Goal: Task Accomplishment & Management: Complete application form

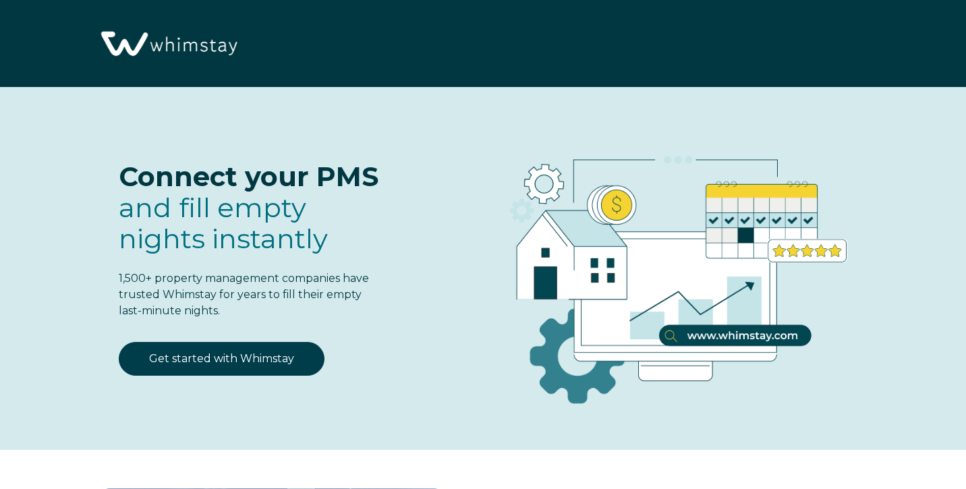
select select "MX"
select select "Standard"
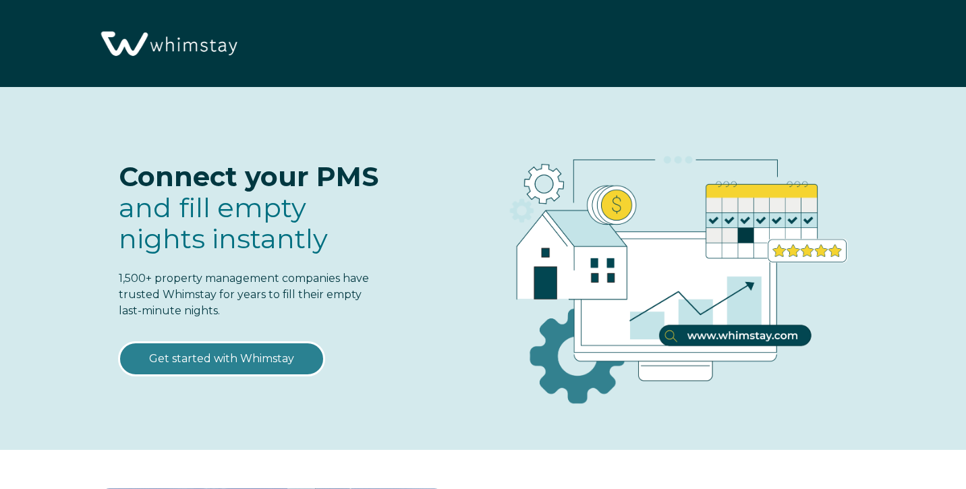
click at [243, 356] on link "Get started with Whimstay" at bounding box center [222, 359] width 206 height 34
click at [263, 362] on link "Get started with Whimstay" at bounding box center [222, 359] width 206 height 34
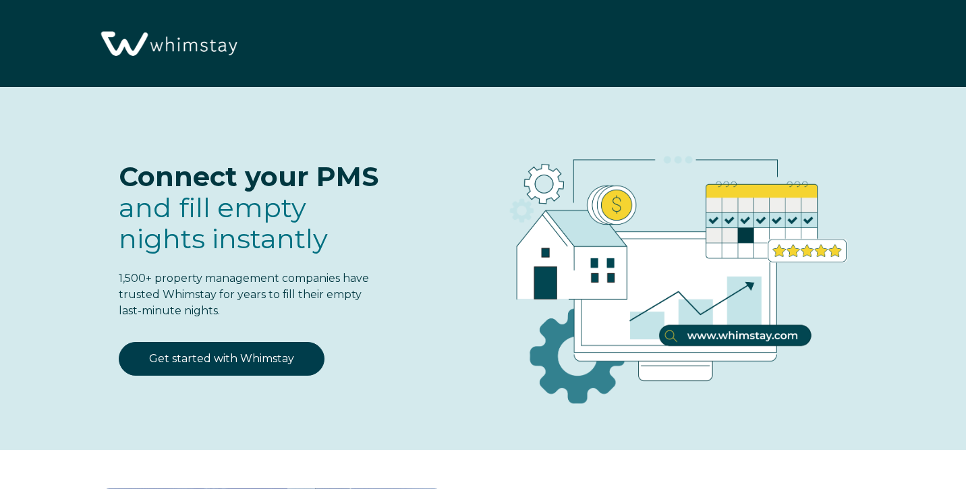
select select "MX"
select select "Standard"
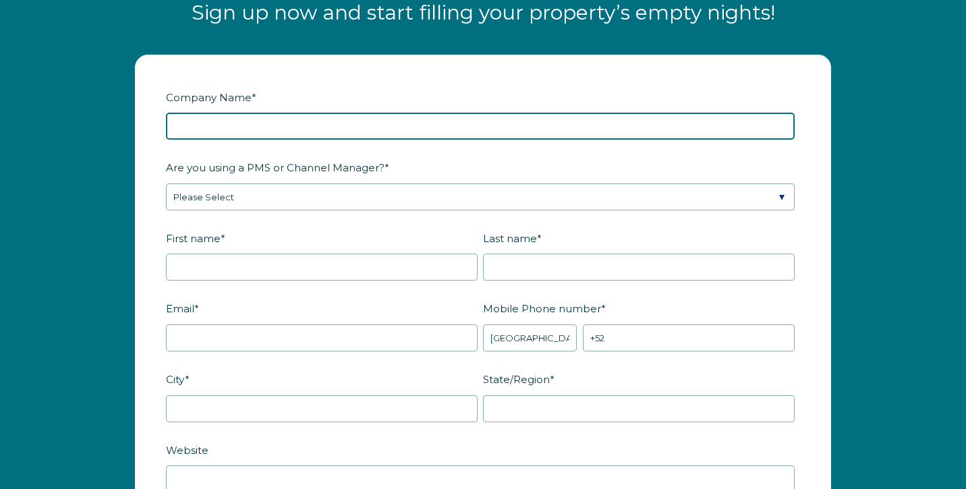
click at [326, 130] on input "Company Name *" at bounding box center [480, 126] width 629 height 27
type input "HOZY VACATIONS"
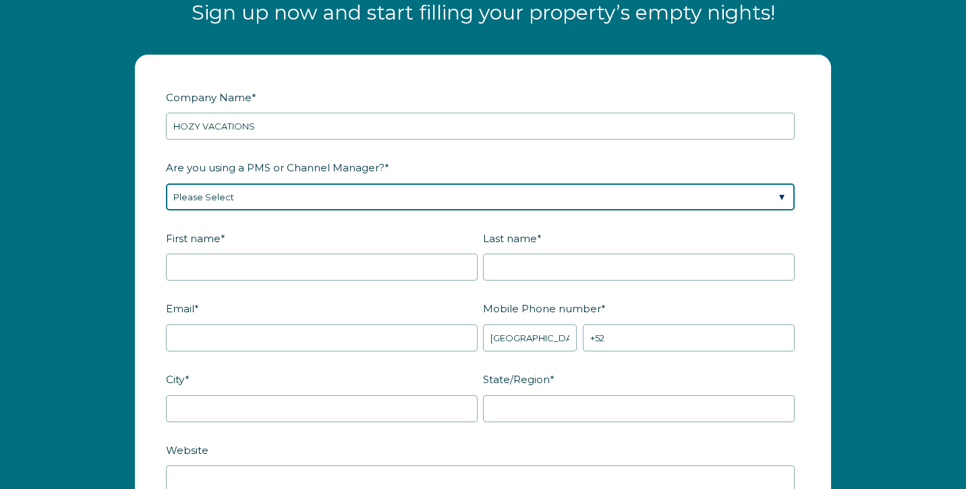
click at [315, 200] on select "Please Select Barefoot BookingPal Boost Brightside CiiRUS Escapia Guesty Hostaw…" at bounding box center [480, 196] width 629 height 27
select select "Not Listed"
click at [166, 183] on select "Please Select Barefoot BookingPal Boost Brightside CiiRUS Escapia Guesty Hostaw…" at bounding box center [480, 196] width 629 height 27
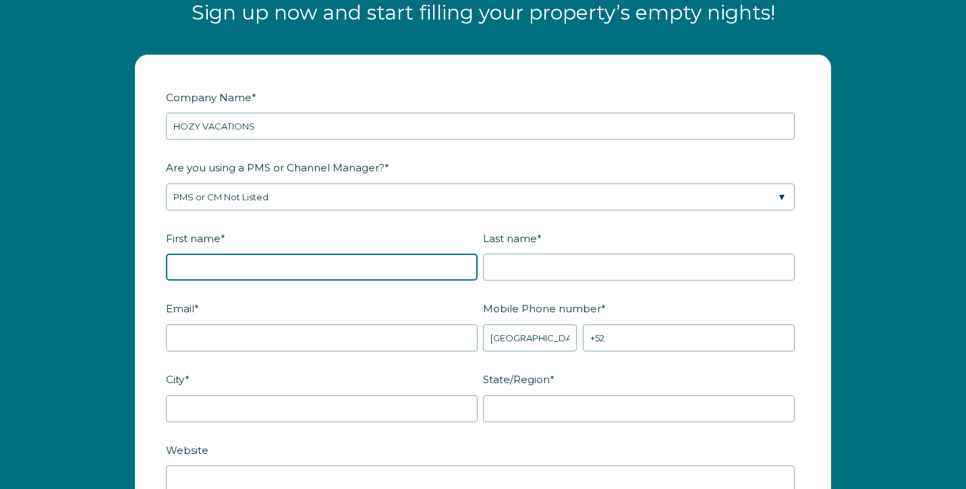
click at [333, 263] on input "First name *" at bounding box center [322, 267] width 312 height 27
type input "[PERSON_NAME]"
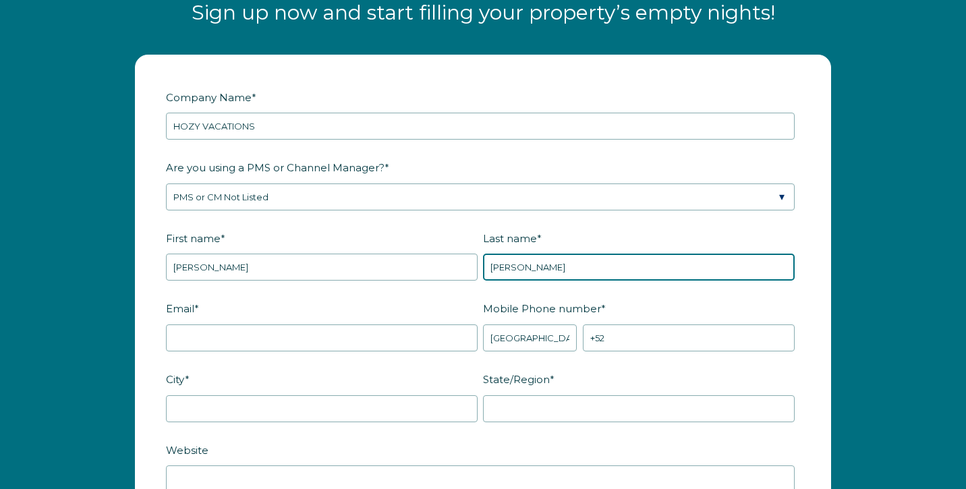
type input "[PERSON_NAME]"
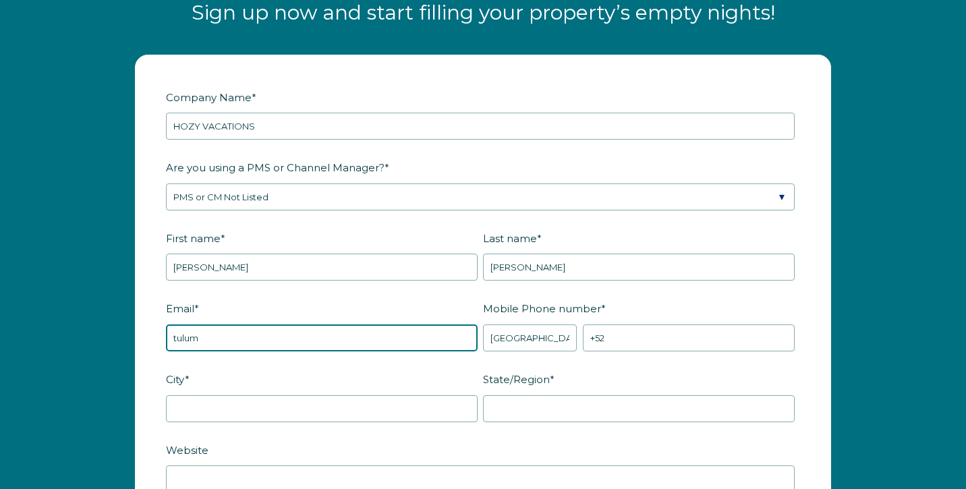
type input "[EMAIL_ADDRESS][DOMAIN_NAME]"
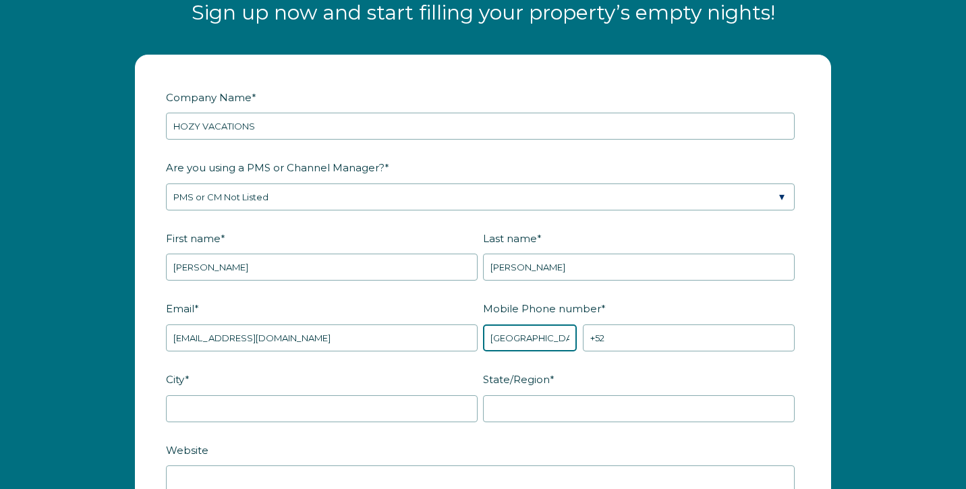
click at [559, 339] on select "* [GEOGRAPHIC_DATA] (‫[GEOGRAPHIC_DATA]‬‎) [GEOGRAPHIC_DATA] ([GEOGRAPHIC_DATA]…" at bounding box center [530, 337] width 94 height 27
click at [483, 324] on select "* [GEOGRAPHIC_DATA] (‫[GEOGRAPHIC_DATA]‬‎) [GEOGRAPHIC_DATA] ([GEOGRAPHIC_DATA]…" at bounding box center [530, 337] width 94 height 27
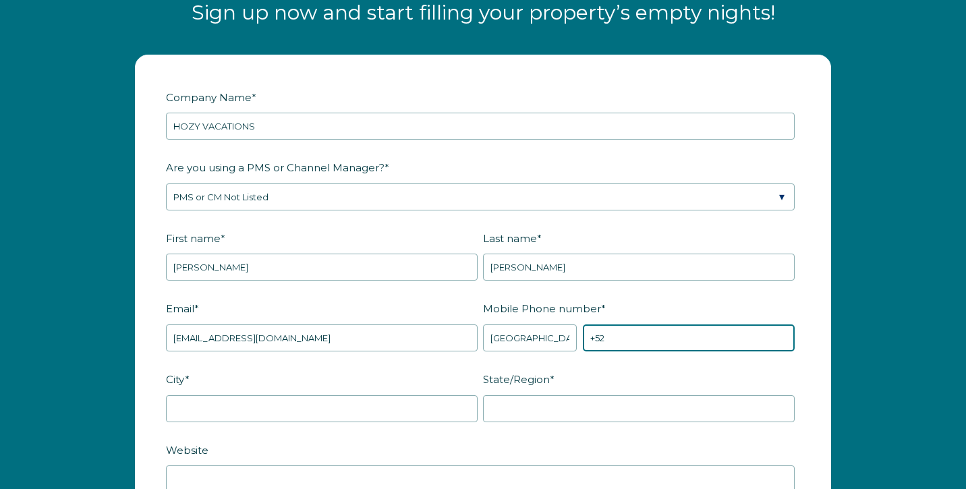
click at [624, 337] on input "+52" at bounding box center [689, 337] width 212 height 27
type input "[PHONE_NUMBER]"
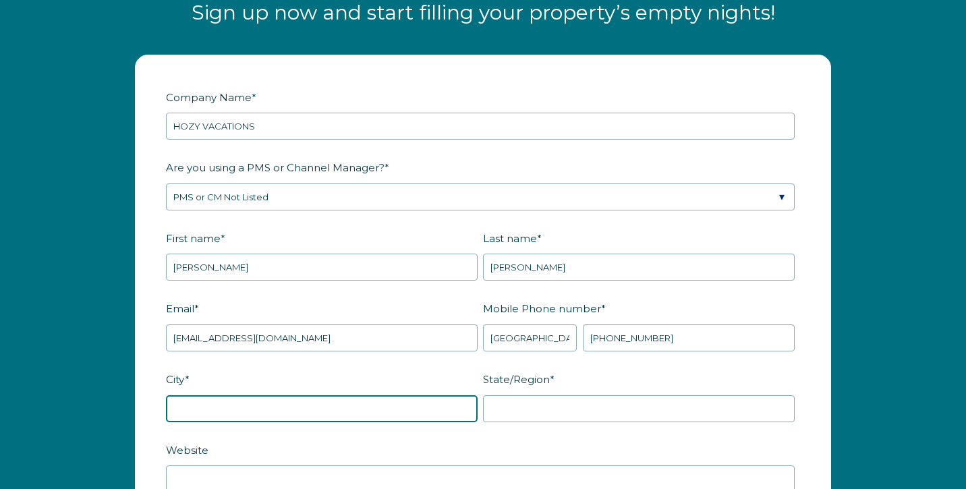
click at [333, 407] on input "City *" at bounding box center [322, 408] width 312 height 27
type input "tulum"
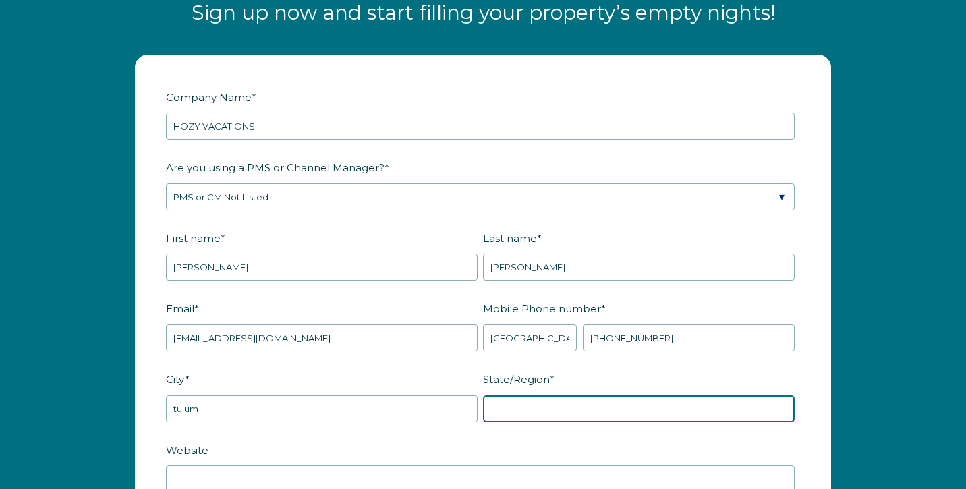
click at [599, 403] on input "State/Region *" at bounding box center [639, 408] width 312 height 27
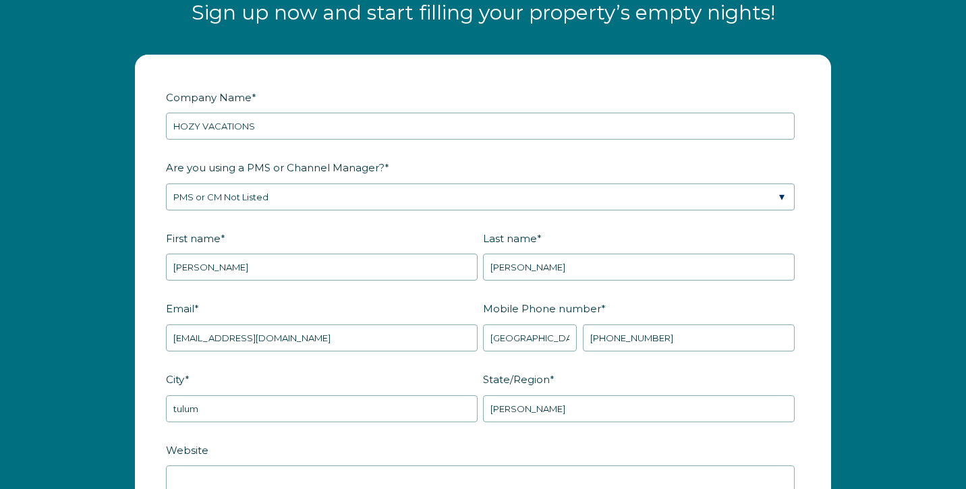
click at [590, 451] on label "Website" at bounding box center [483, 450] width 634 height 24
click at [590, 465] on input "Website" at bounding box center [480, 478] width 629 height 27
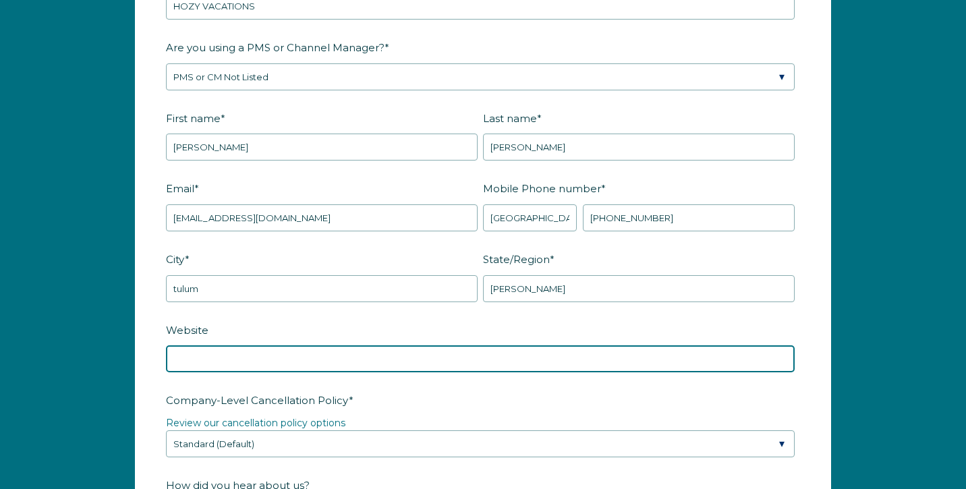
scroll to position [1759, 0]
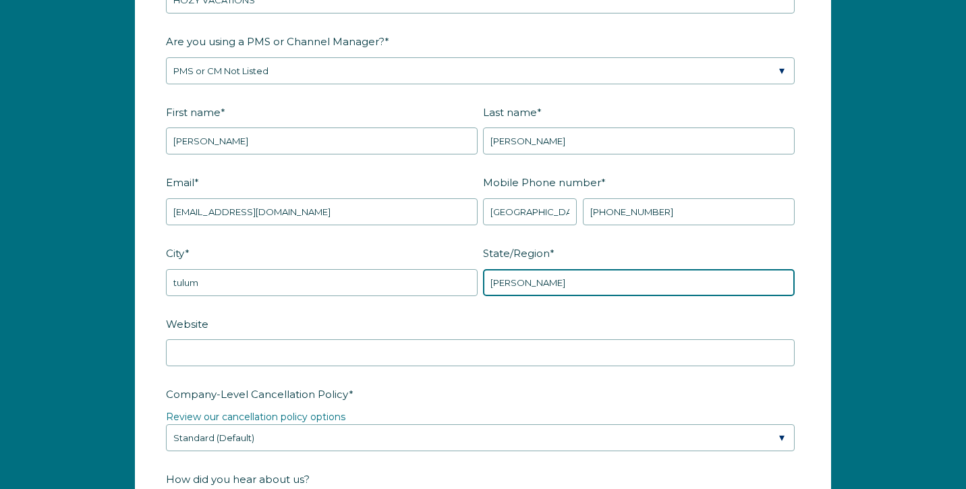
click at [538, 283] on input "quint" at bounding box center [639, 282] width 312 height 27
type input "QUINTANA ROO"
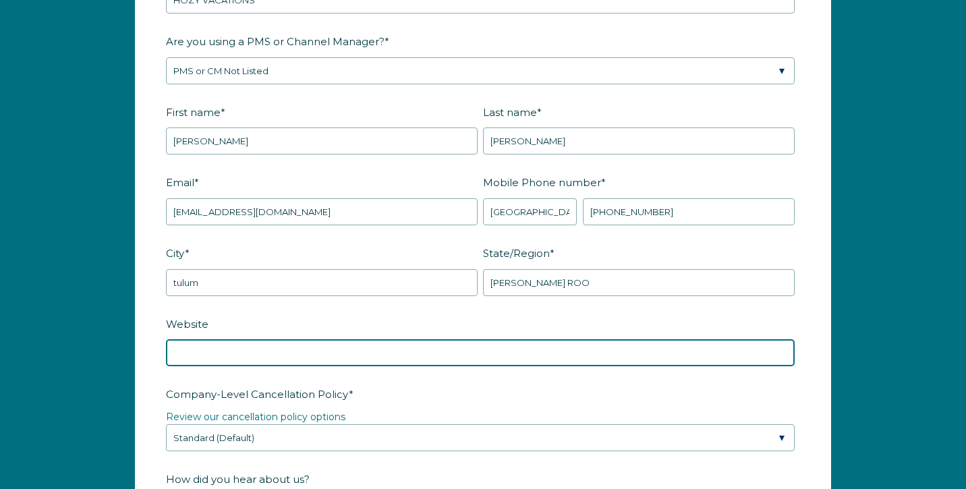
click at [343, 344] on input "Website" at bounding box center [480, 352] width 629 height 27
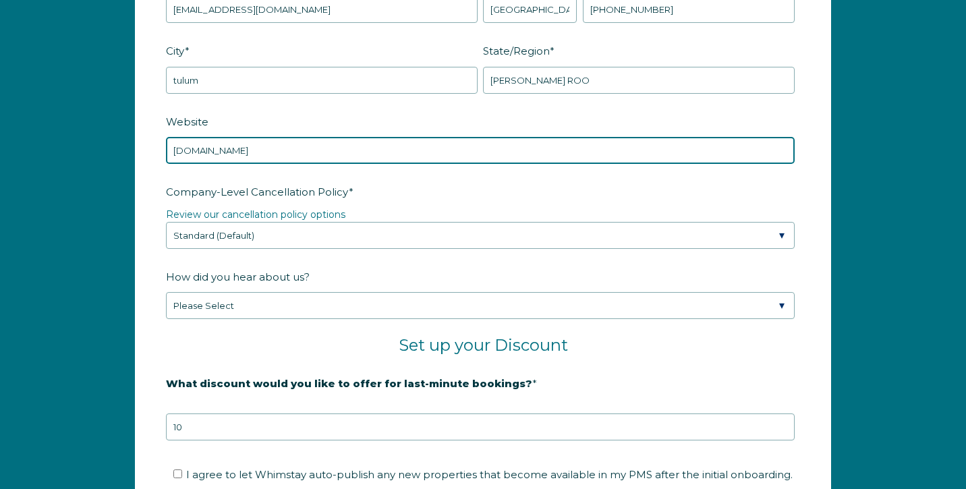
scroll to position [1999, 0]
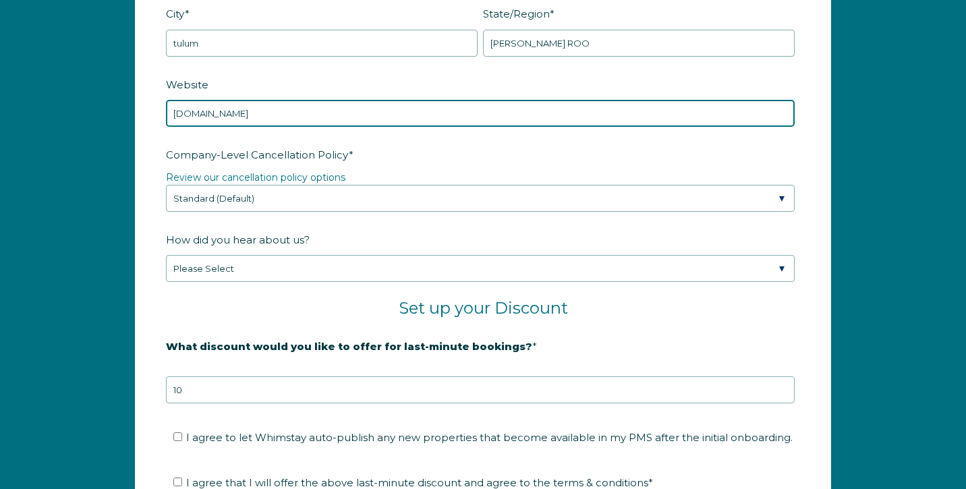
type input "WWW.HOZYVACATION.COM"
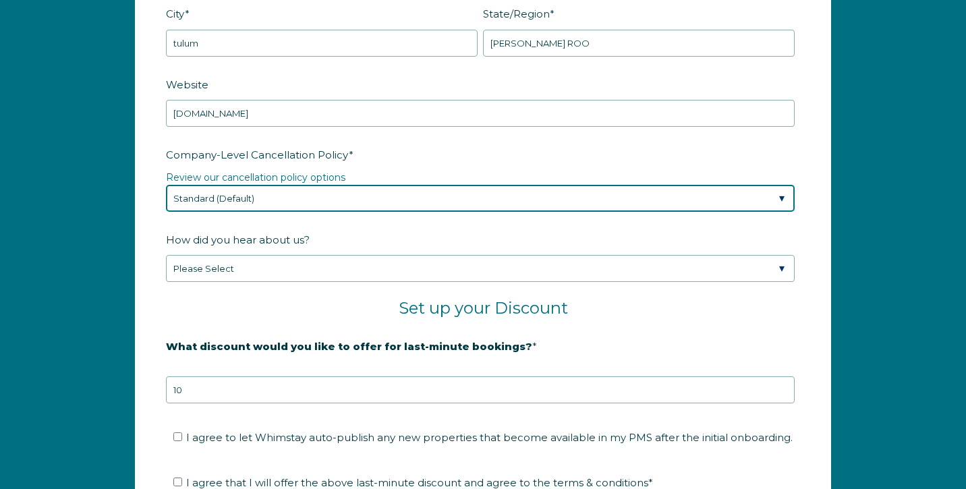
click at [281, 202] on select "Please Select Partial Standard (Default) Moderate Strict" at bounding box center [480, 198] width 629 height 27
click at [166, 185] on select "Please Select Partial Standard (Default) Moderate Strict" at bounding box center [480, 198] width 629 height 27
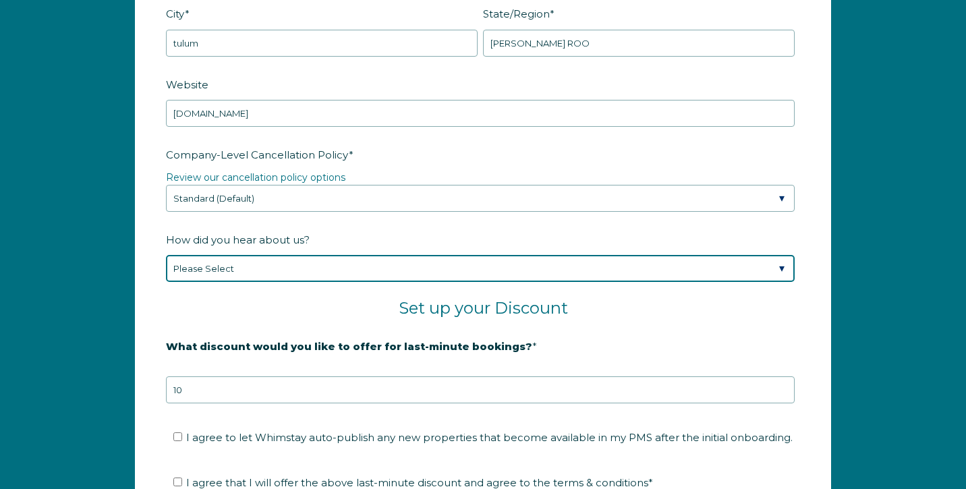
click at [271, 273] on select "Please Select Found Whimstay through a Google search Spoke to a Whimstay salesp…" at bounding box center [480, 268] width 629 height 27
select select "Other"
click at [166, 255] on select "Please Select Found Whimstay through a Google search Spoke to a Whimstay salesp…" at bounding box center [480, 268] width 629 height 27
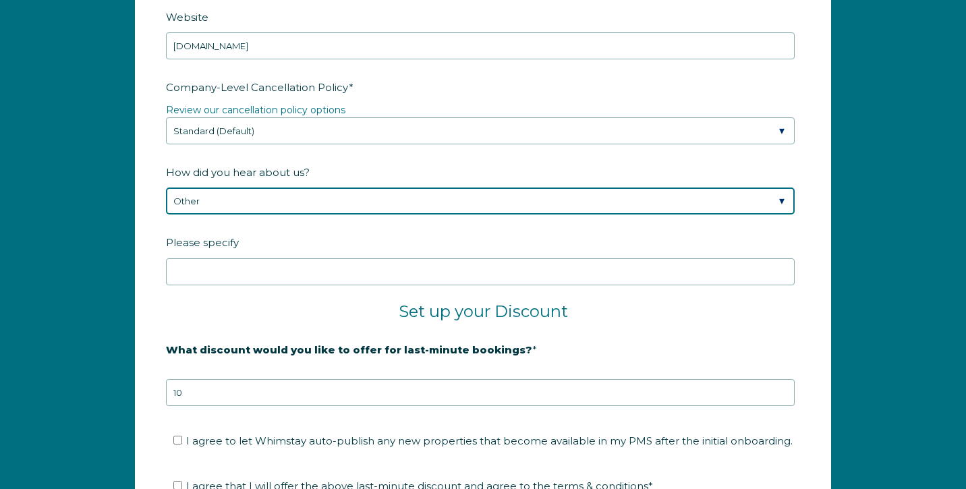
scroll to position [2082, 0]
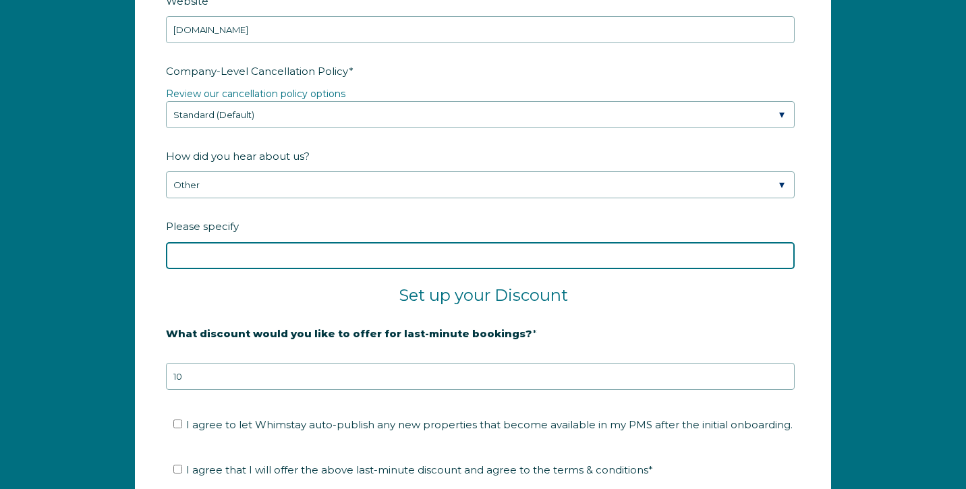
click at [256, 249] on input "Please specify" at bounding box center [480, 255] width 629 height 27
type input "C"
type input "S"
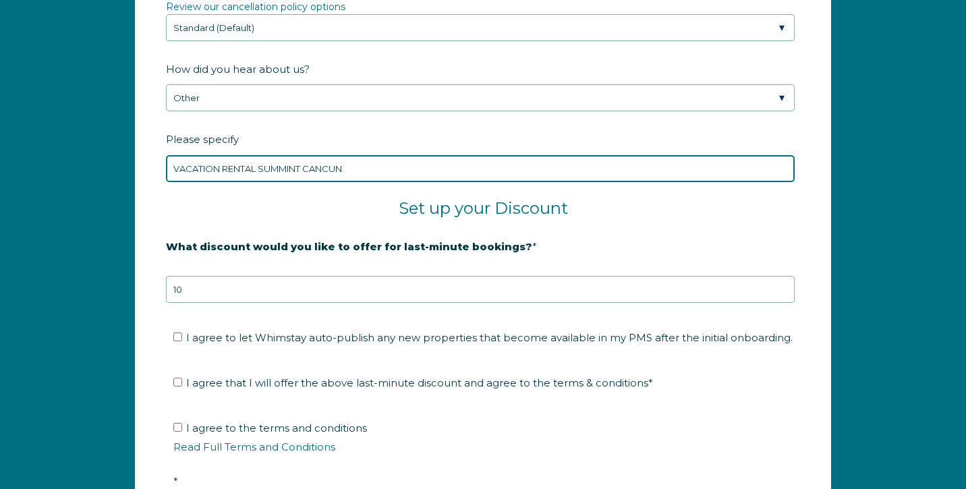
scroll to position [2198, 0]
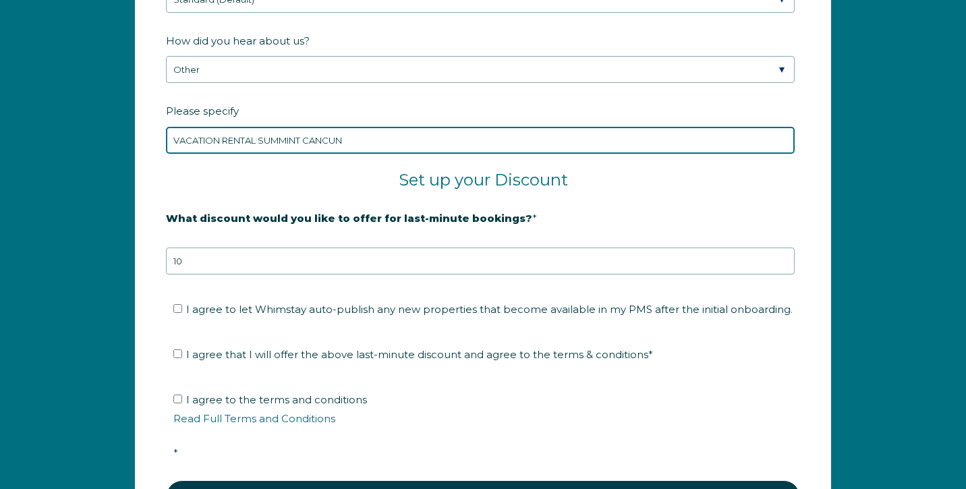
type input "VACATION RENTAL SUMMINT CANCUN"
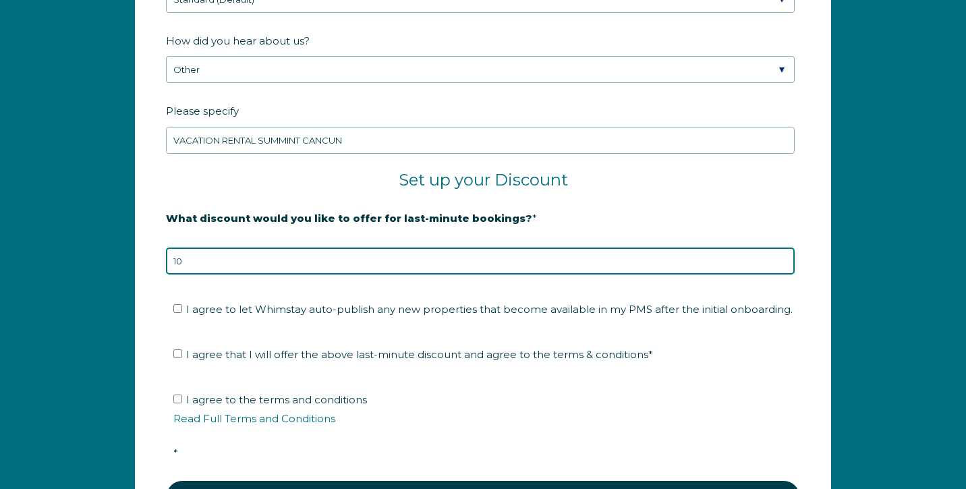
click at [270, 264] on input "10" at bounding box center [480, 261] width 629 height 27
click at [780, 263] on input "9" at bounding box center [480, 261] width 629 height 27
click at [780, 263] on input "8" at bounding box center [480, 261] width 629 height 27
click at [780, 263] on input "7" at bounding box center [480, 261] width 629 height 27
click at [785, 256] on input "17" at bounding box center [480, 261] width 629 height 27
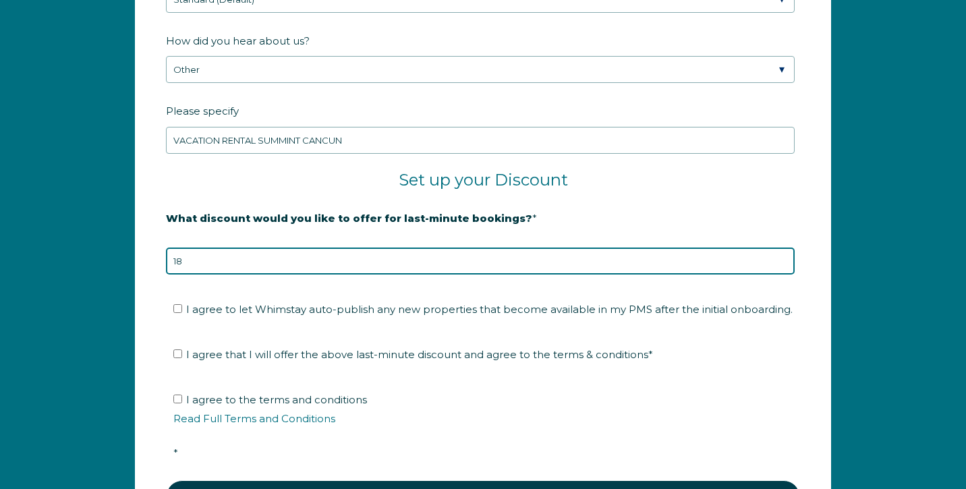
click at [785, 256] on input "18" at bounding box center [480, 261] width 629 height 27
click at [785, 256] on input "19" at bounding box center [480, 261] width 629 height 27
click at [785, 256] on input "20" at bounding box center [480, 261] width 629 height 27
click at [785, 256] on input "21" at bounding box center [480, 261] width 629 height 27
click at [785, 256] on input "22" at bounding box center [480, 261] width 629 height 27
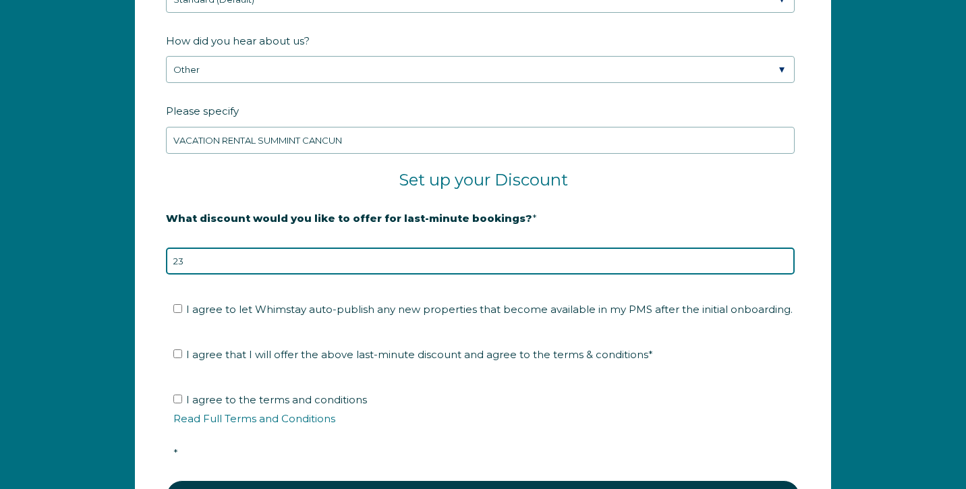
click at [785, 256] on input "23" at bounding box center [480, 261] width 629 height 27
click at [785, 256] on input "24" at bounding box center [480, 261] width 629 height 27
click at [785, 256] on input "25" at bounding box center [480, 261] width 629 height 27
click at [785, 256] on input "26" at bounding box center [480, 261] width 629 height 27
click at [785, 256] on input "27" at bounding box center [480, 261] width 629 height 27
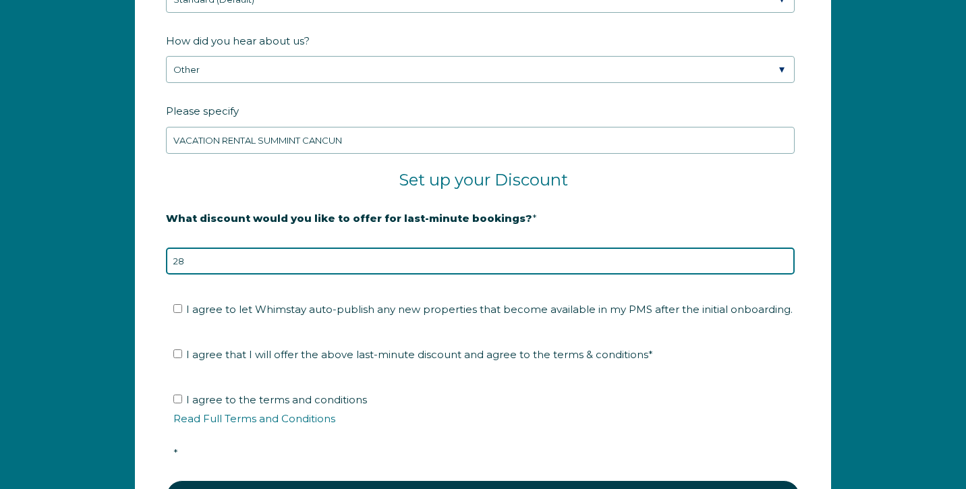
click at [785, 256] on input "28" at bounding box center [480, 261] width 629 height 27
click at [785, 256] on input "29" at bounding box center [480, 261] width 629 height 27
type input "30"
click at [785, 256] on input "30" at bounding box center [480, 261] width 629 height 27
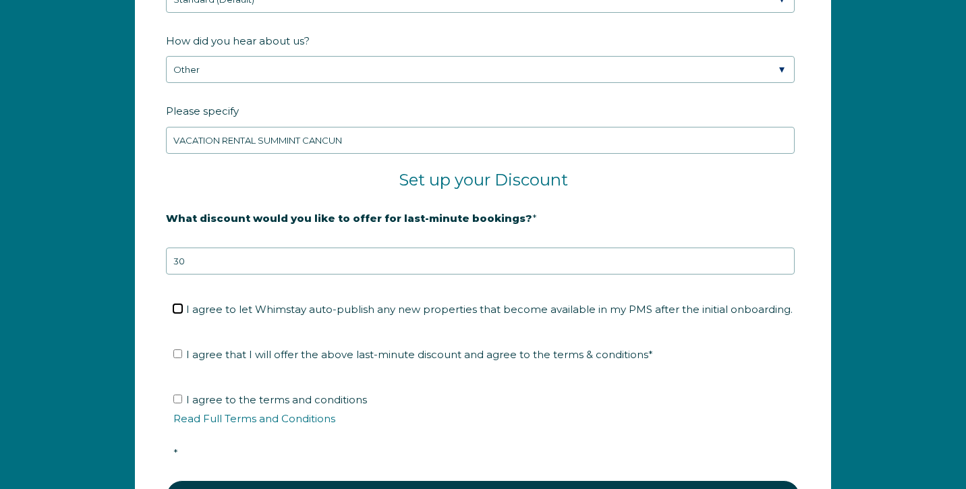
click at [175, 306] on input "I agree to let Whimstay auto-publish any new properties that become available i…" at bounding box center [177, 308] width 9 height 9
checkbox input "true"
click at [175, 353] on input "I agree that I will offer the above last-minute discount and agree to the terms…" at bounding box center [177, 353] width 9 height 9
checkbox input "true"
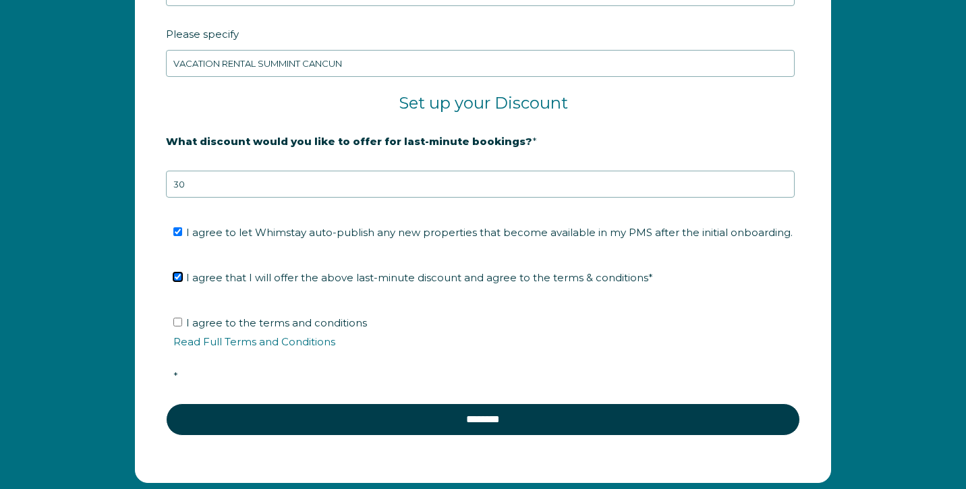
scroll to position [2299, 0]
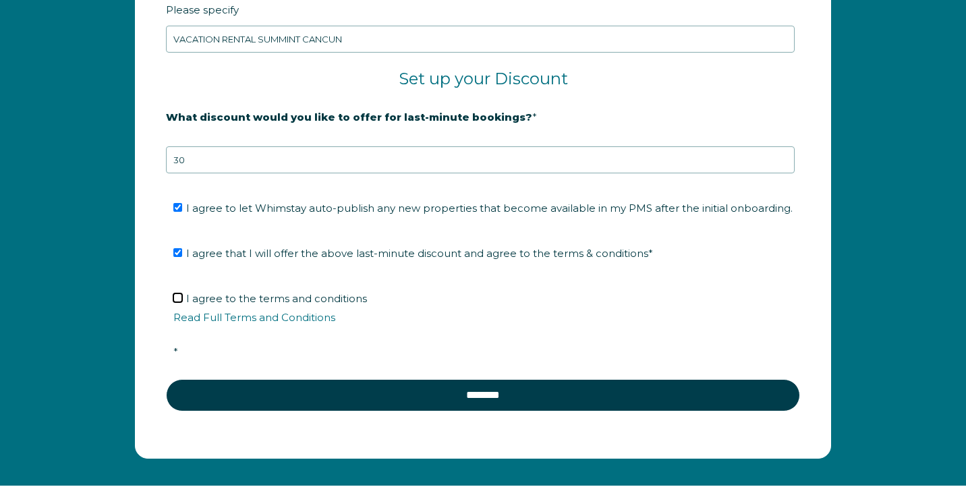
click at [177, 295] on input "I agree to the terms and conditions Read Full Terms and Conditions *" at bounding box center [177, 297] width 9 height 9
checkbox input "true"
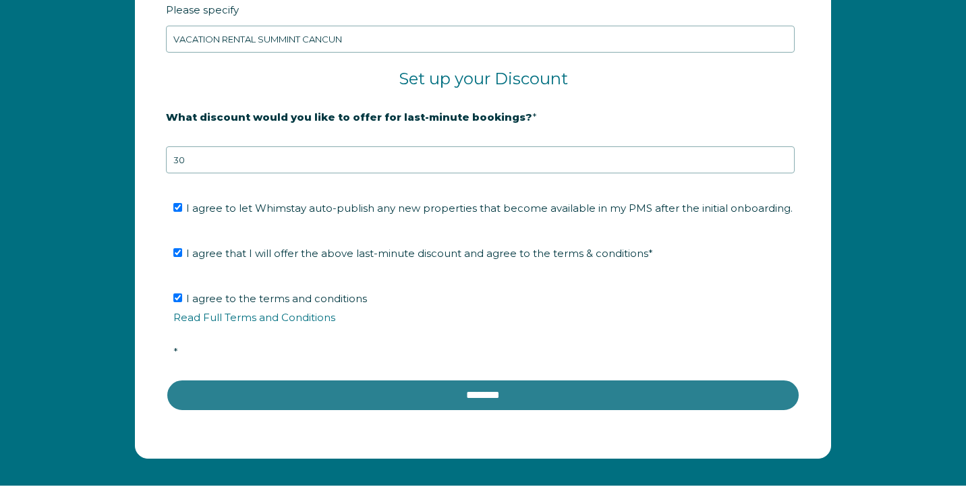
click at [279, 389] on input "********" at bounding box center [483, 395] width 634 height 32
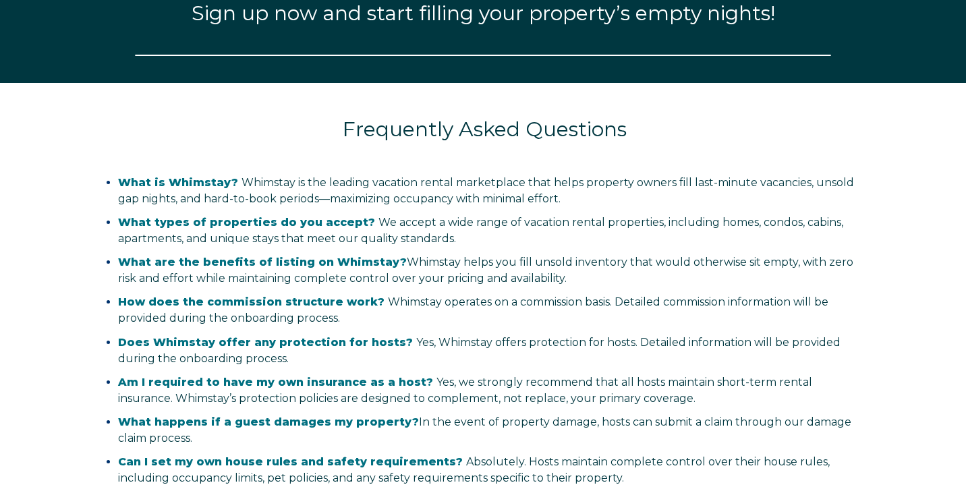
select select "MX"
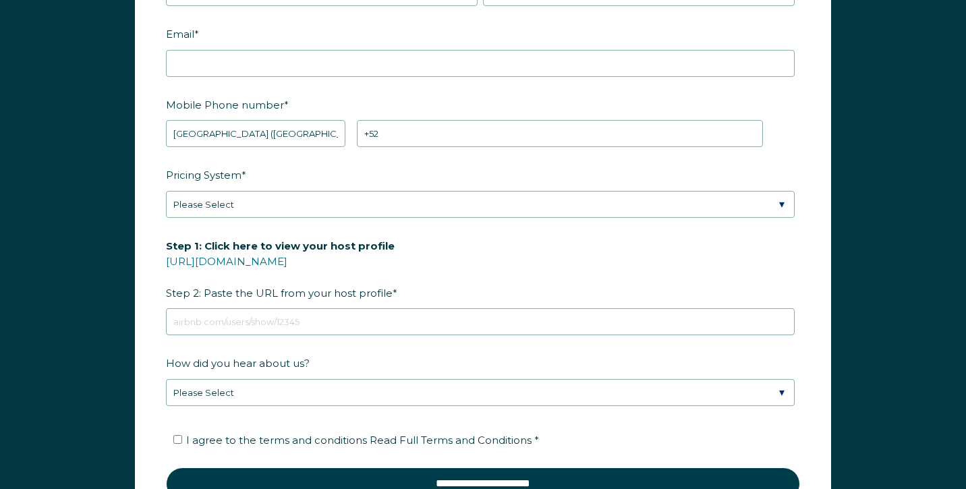
scroll to position [1585, 0]
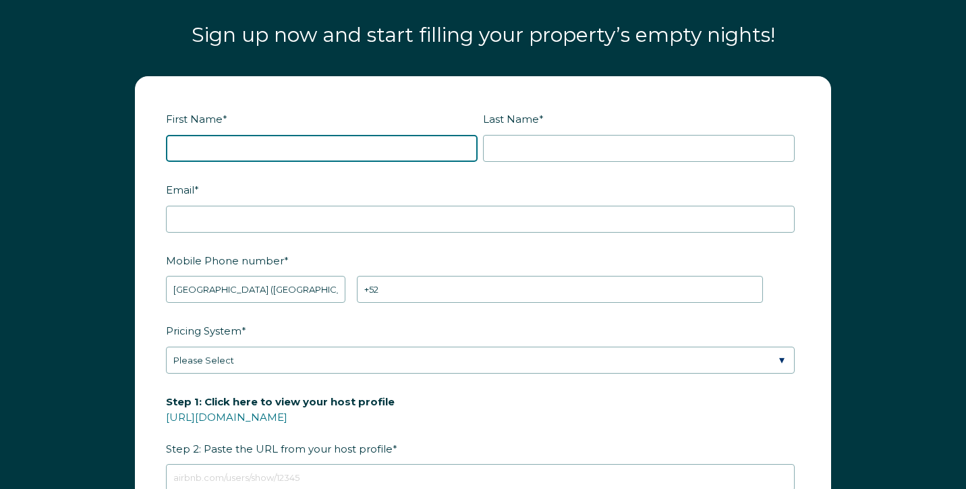
click at [331, 146] on input "First Name *" at bounding box center [322, 148] width 312 height 27
type input "c"
type input "[PERSON_NAME]"
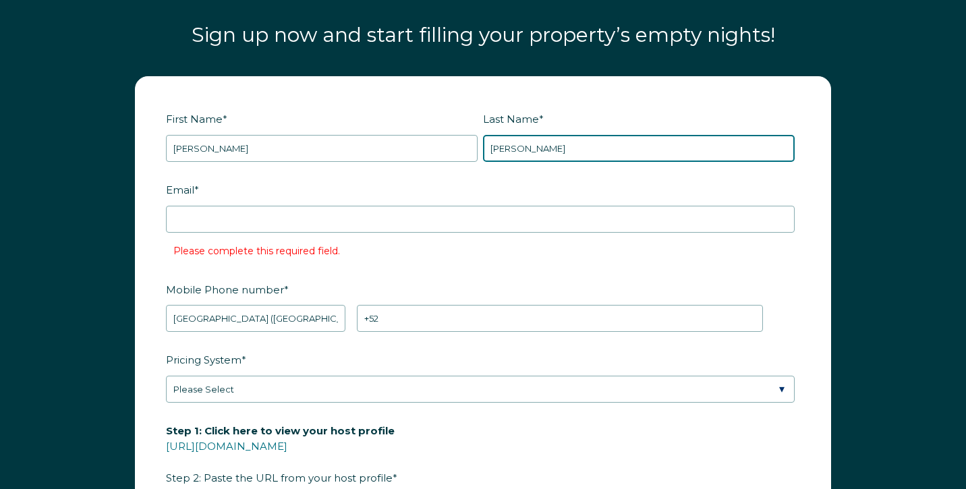
click at [576, 151] on input "HERNANDES" at bounding box center [639, 148] width 312 height 27
type input "[PERSON_NAME]"
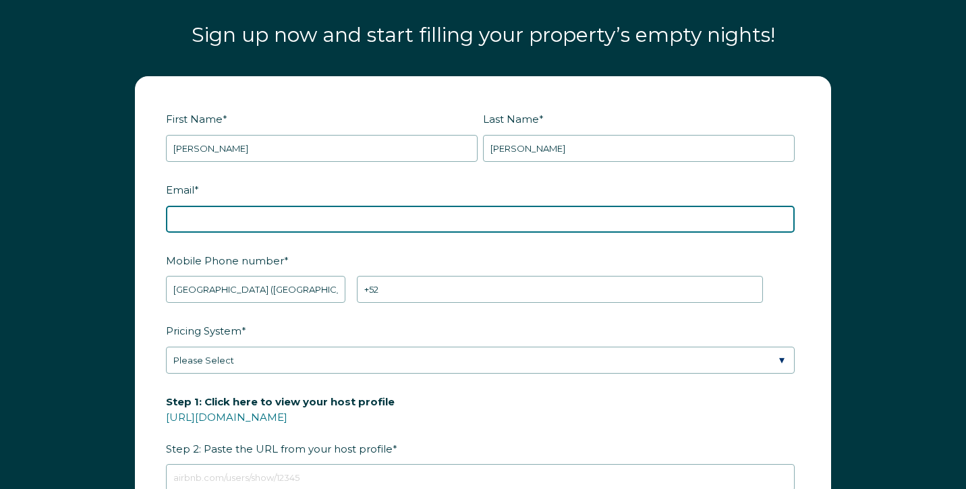
click at [430, 219] on input "Email *" at bounding box center [480, 219] width 629 height 27
type input "[EMAIL_ADDRESS][DOMAIN_NAME]"
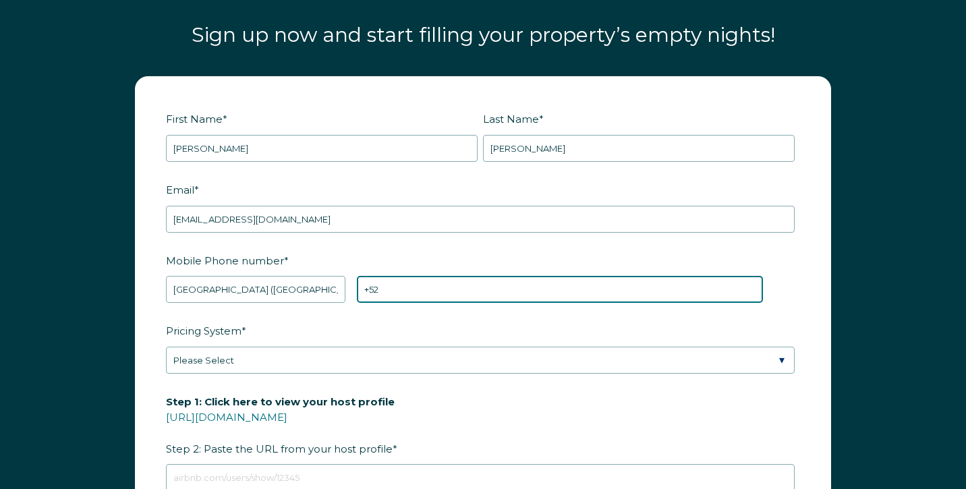
click at [412, 293] on input "+52" at bounding box center [560, 289] width 406 height 27
type input "[PHONE_NUMBER]"
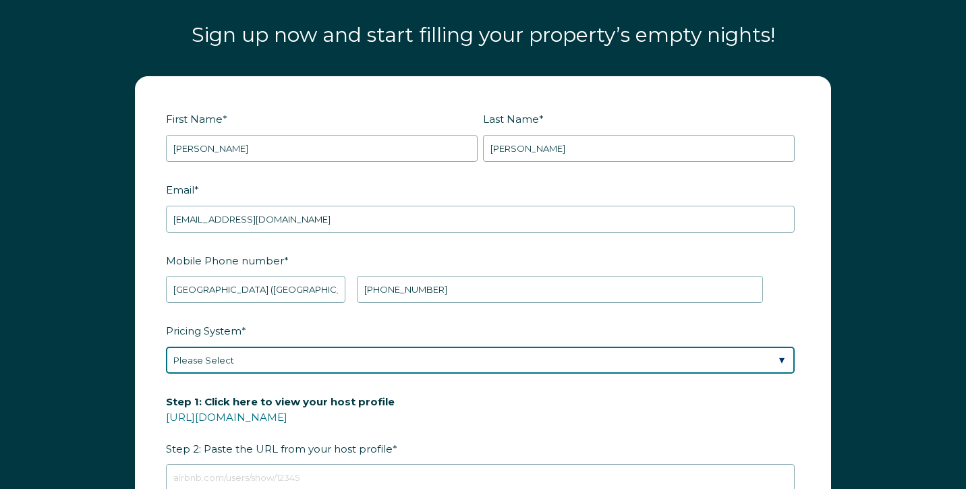
click at [372, 347] on select "Please Select Manual Airbnb Smart Pricing PriceLabs Wheelhouse Beyond Pricing 3…" at bounding box center [480, 360] width 629 height 27
select select "Airbnb Smart Pricing"
click at [166, 347] on select "Please Select Manual Airbnb Smart Pricing PriceLabs Wheelhouse Beyond Pricing 3…" at bounding box center [480, 360] width 629 height 27
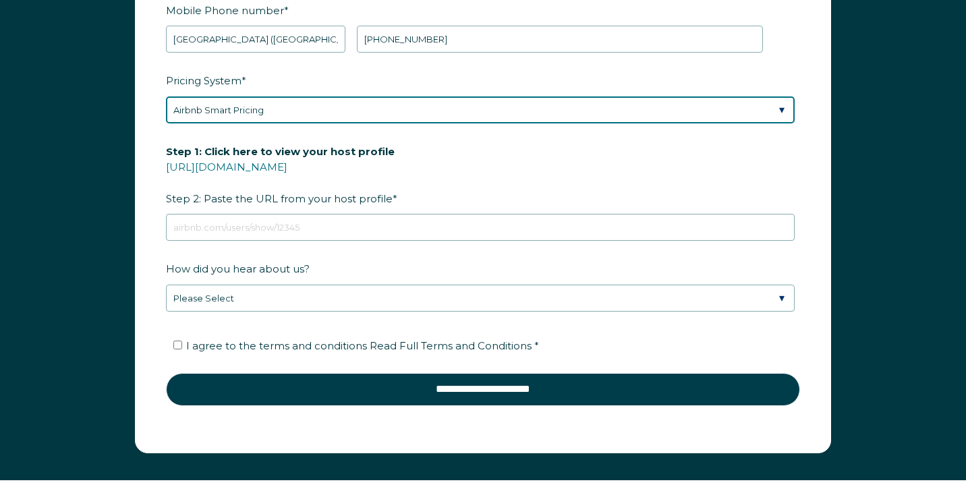
scroll to position [1835, 0]
